Goal: Information Seeking & Learning: Learn about a topic

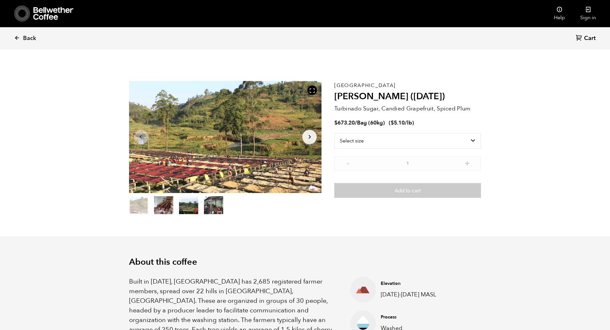
scroll to position [279, 341]
click at [45, 12] on icon at bounding box center [53, 13] width 40 height 13
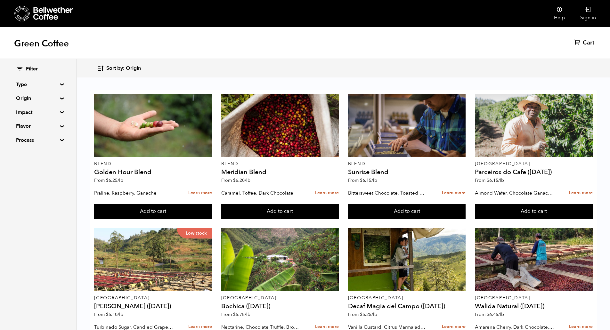
scroll to position [205, 0]
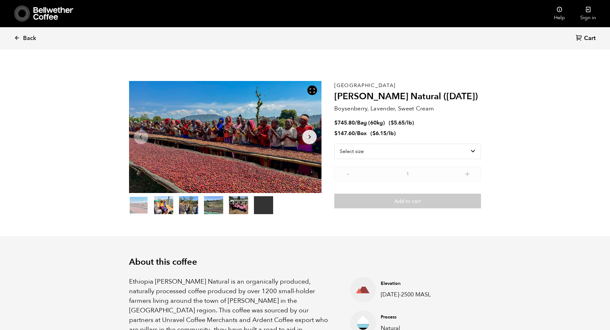
scroll to position [279, 341]
click at [388, 151] on select "Select size Bag (60kg) (132 lbs) Box (24 lbs)" at bounding box center [407, 151] width 147 height 15
select select "bag-3"
click at [334, 144] on select "Select size Bag (60kg) (132 lbs) Box (24 lbs)" at bounding box center [407, 151] width 147 height 15
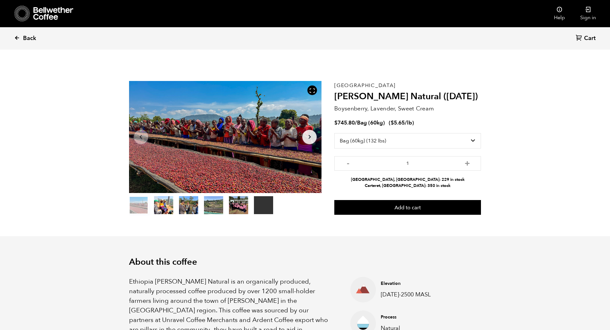
click at [26, 38] on span "Back" at bounding box center [29, 39] width 13 height 8
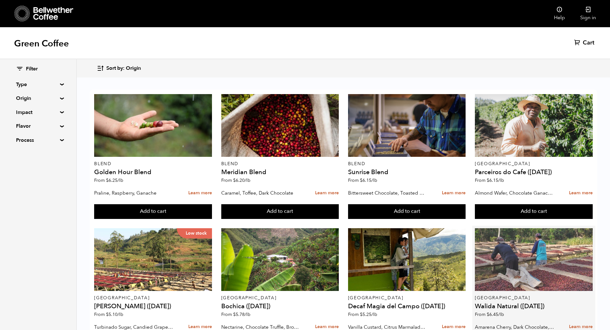
click at [523, 256] on div at bounding box center [534, 259] width 118 height 63
click at [531, 268] on div at bounding box center [534, 259] width 118 height 63
click at [539, 269] on div at bounding box center [534, 259] width 118 height 63
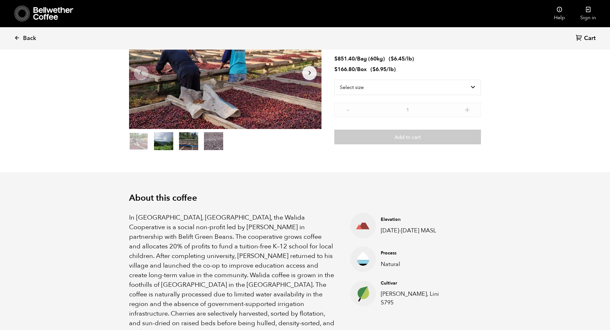
scroll to position [64, 0]
click at [329, 299] on p "In Tlogosari Village, East Java, the Walida Cooperative is a social non-profit …" at bounding box center [232, 275] width 206 height 125
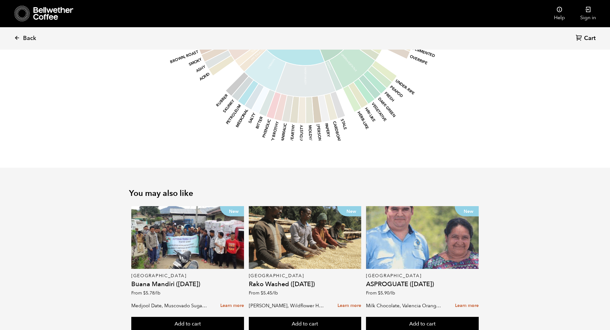
scroll to position [719, 0]
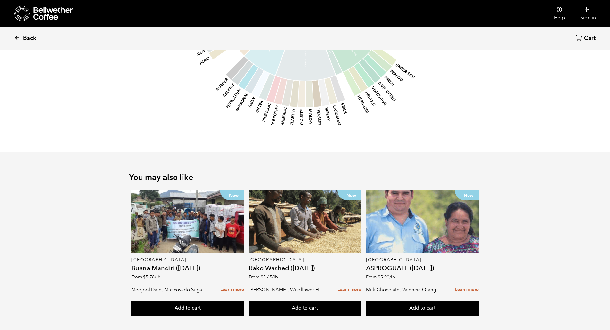
click at [30, 37] on span "Back" at bounding box center [29, 39] width 13 height 8
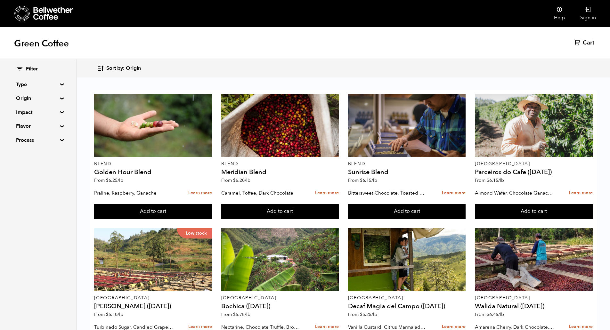
scroll to position [394, 0]
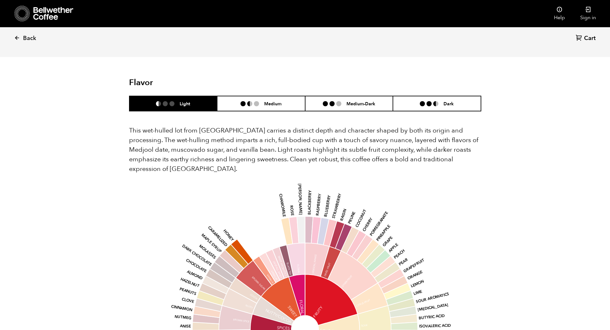
scroll to position [381, 0]
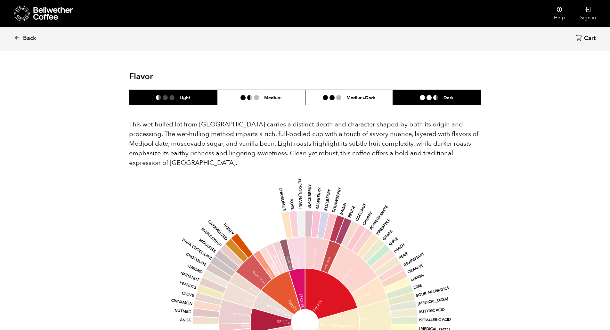
click at [420, 90] on li "Dark" at bounding box center [437, 97] width 88 height 15
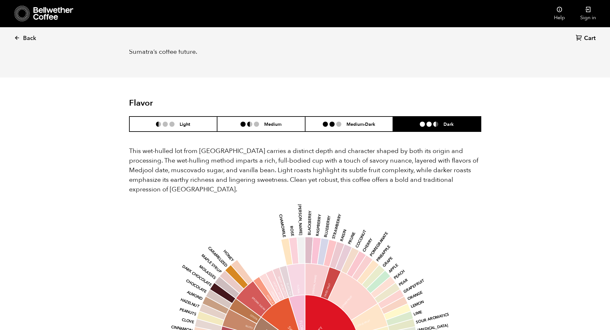
scroll to position [354, 0]
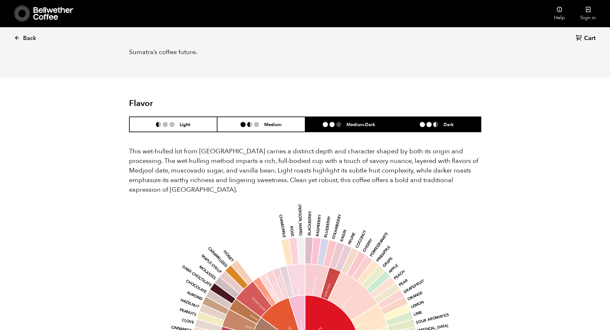
click at [360, 122] on h6 "Medium-Dark" at bounding box center [360, 124] width 29 height 5
click at [421, 122] on li at bounding box center [422, 124] width 5 height 5
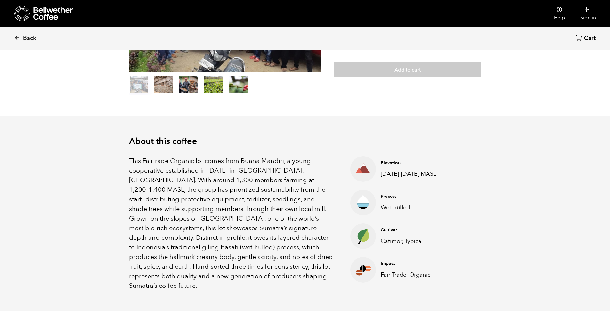
scroll to position [0, 0]
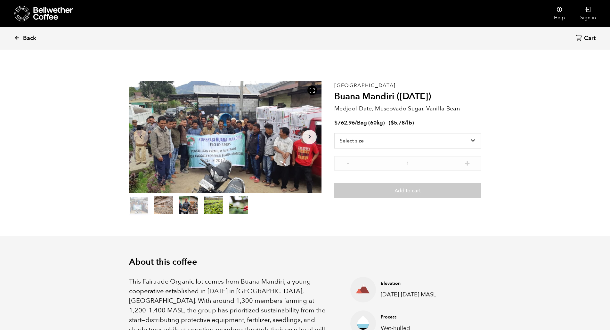
click at [29, 37] on span "Back" at bounding box center [29, 39] width 13 height 8
